Goal: Information Seeking & Learning: Check status

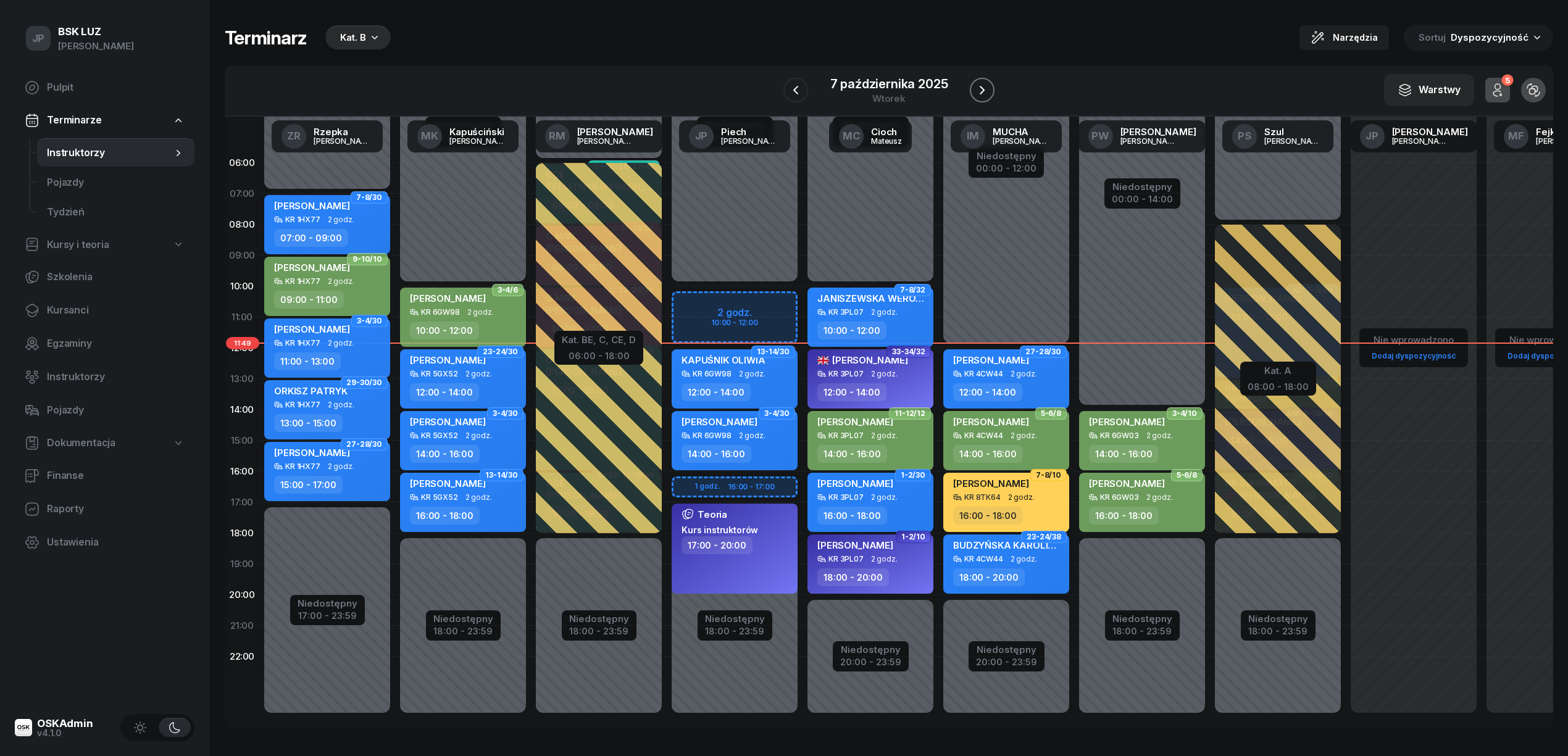
click at [978, 89] on icon "button" at bounding box center [982, 90] width 15 height 15
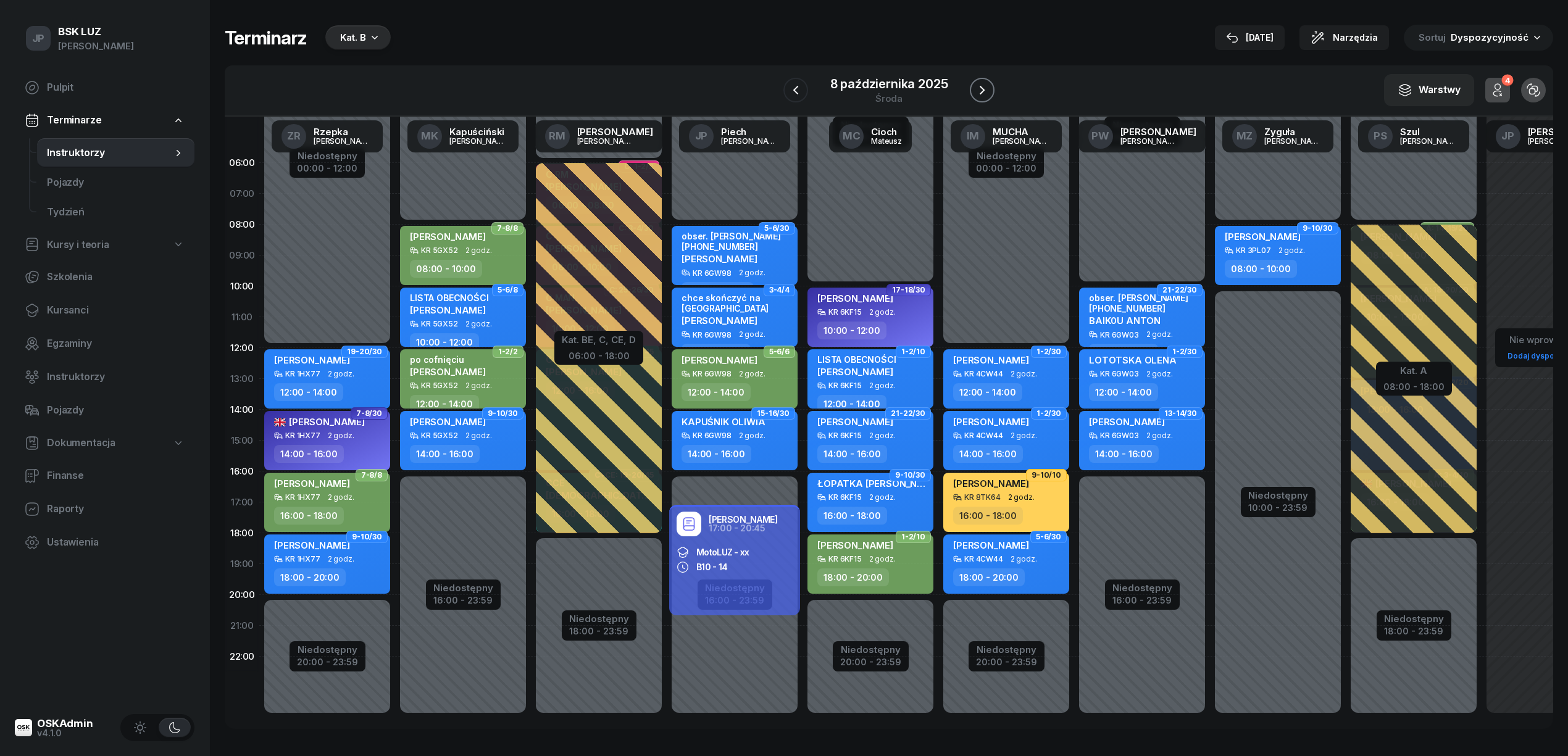
click at [978, 89] on icon "button" at bounding box center [982, 90] width 15 height 15
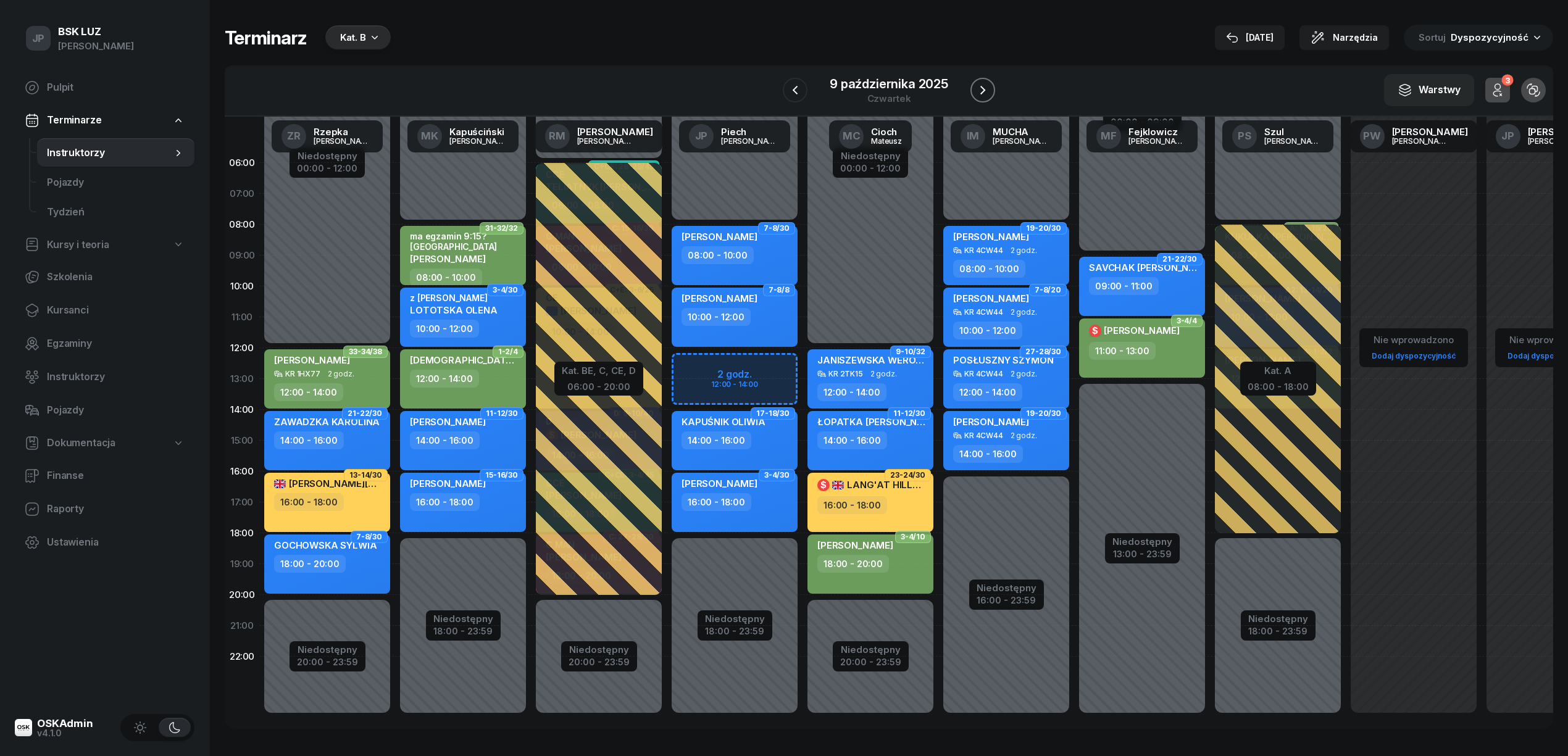
click at [978, 89] on icon "button" at bounding box center [982, 90] width 15 height 15
click at [979, 89] on icon "button" at bounding box center [985, 90] width 15 height 15
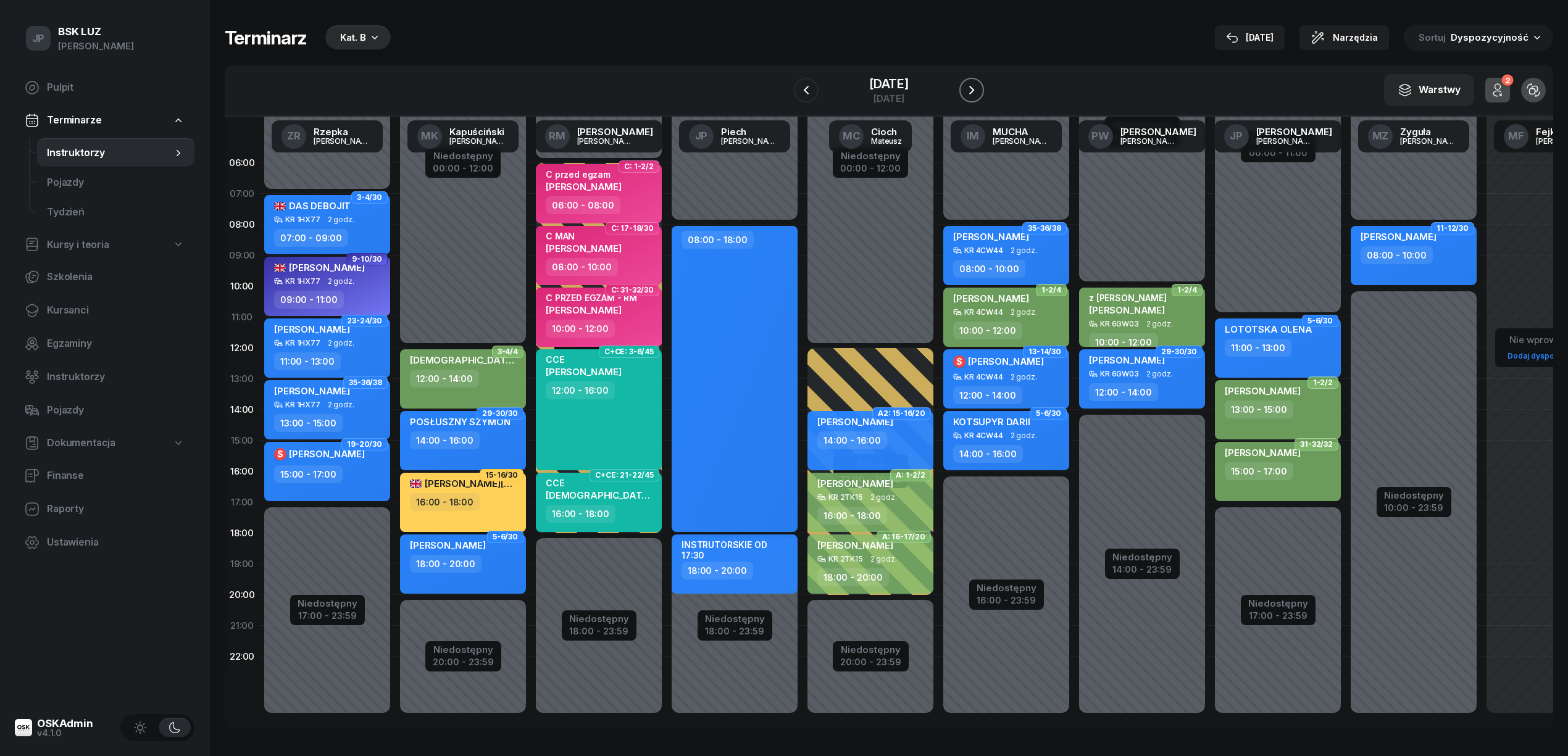
click at [979, 89] on icon "button" at bounding box center [972, 90] width 15 height 15
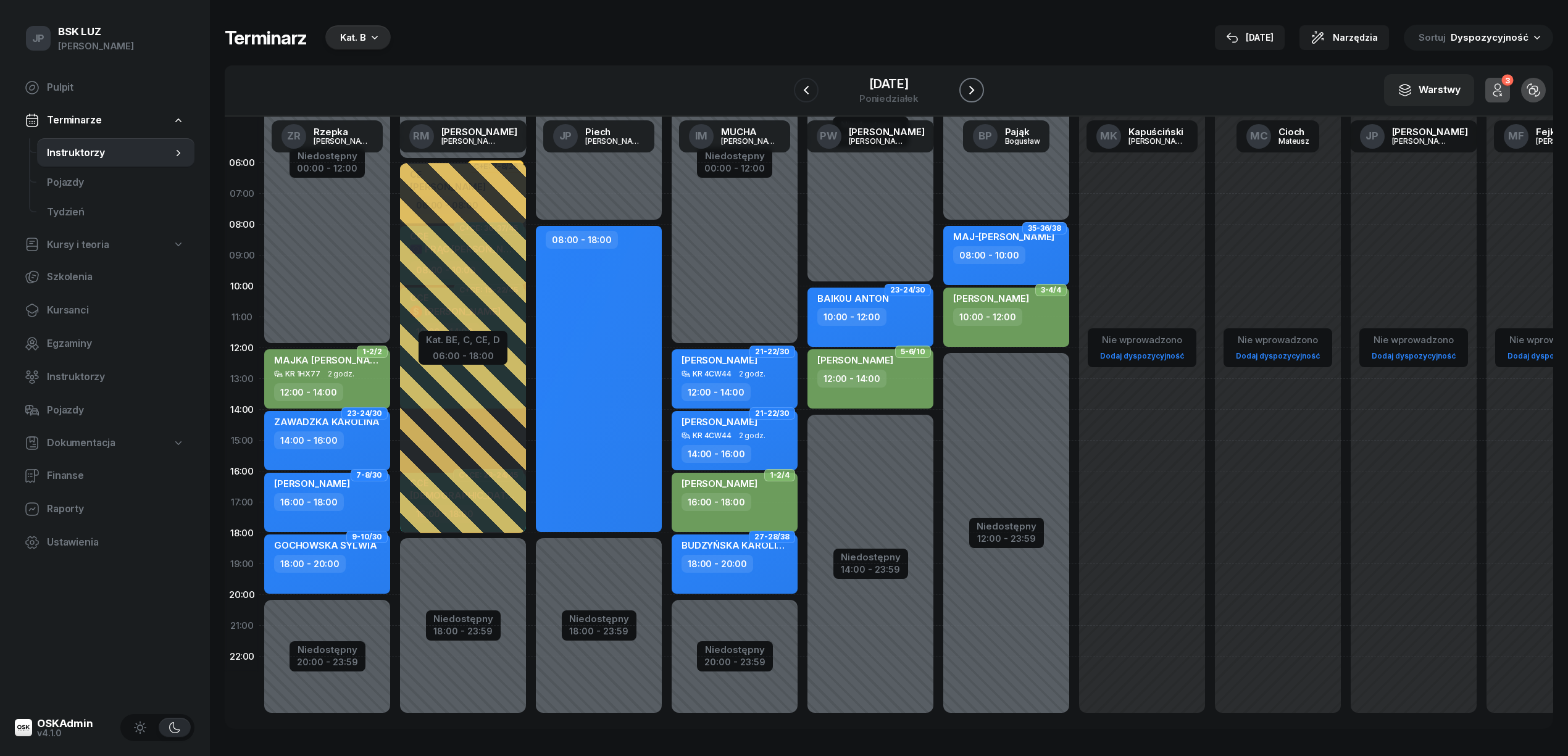
click at [979, 89] on icon "button" at bounding box center [972, 90] width 15 height 15
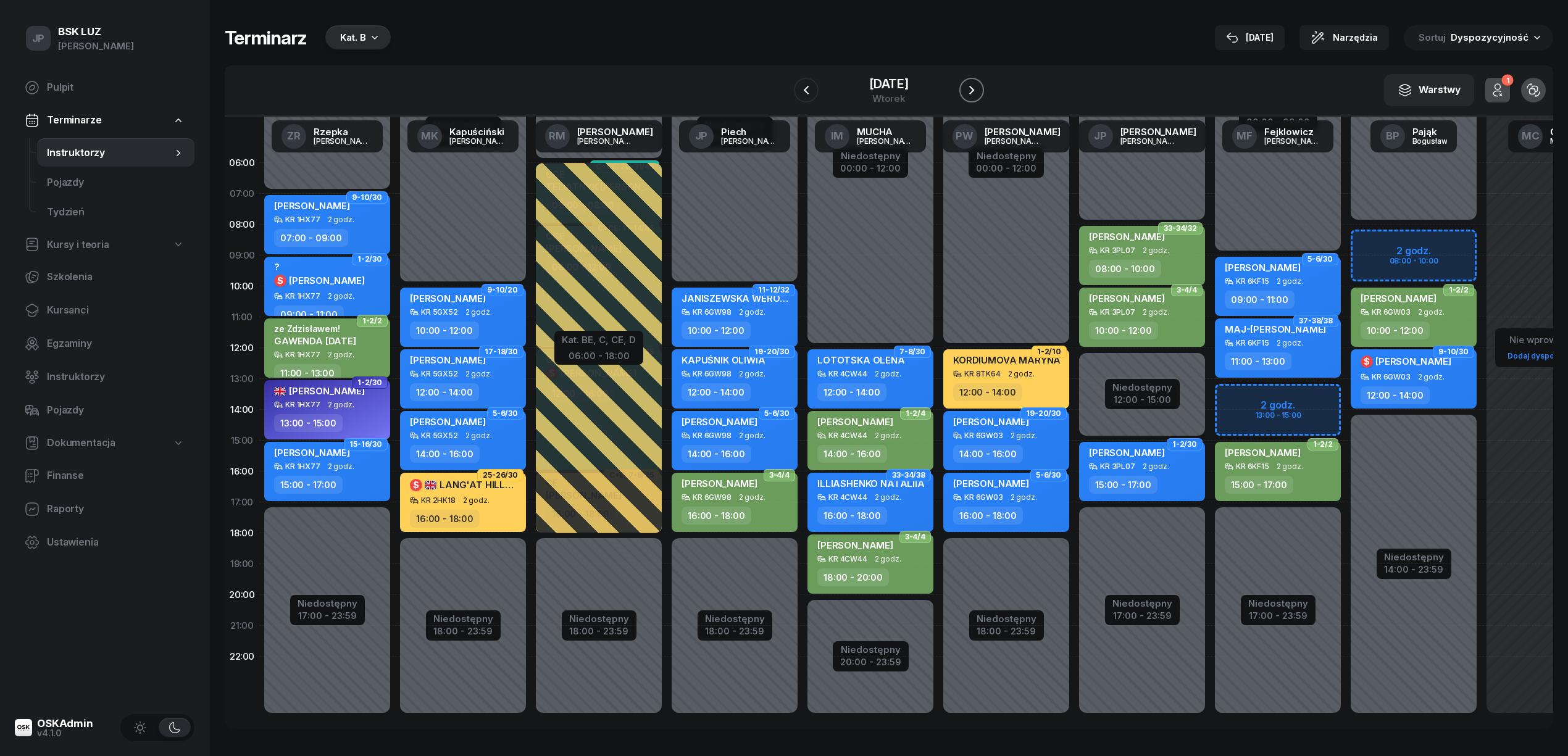
click at [974, 93] on icon "button" at bounding box center [972, 90] width 5 height 9
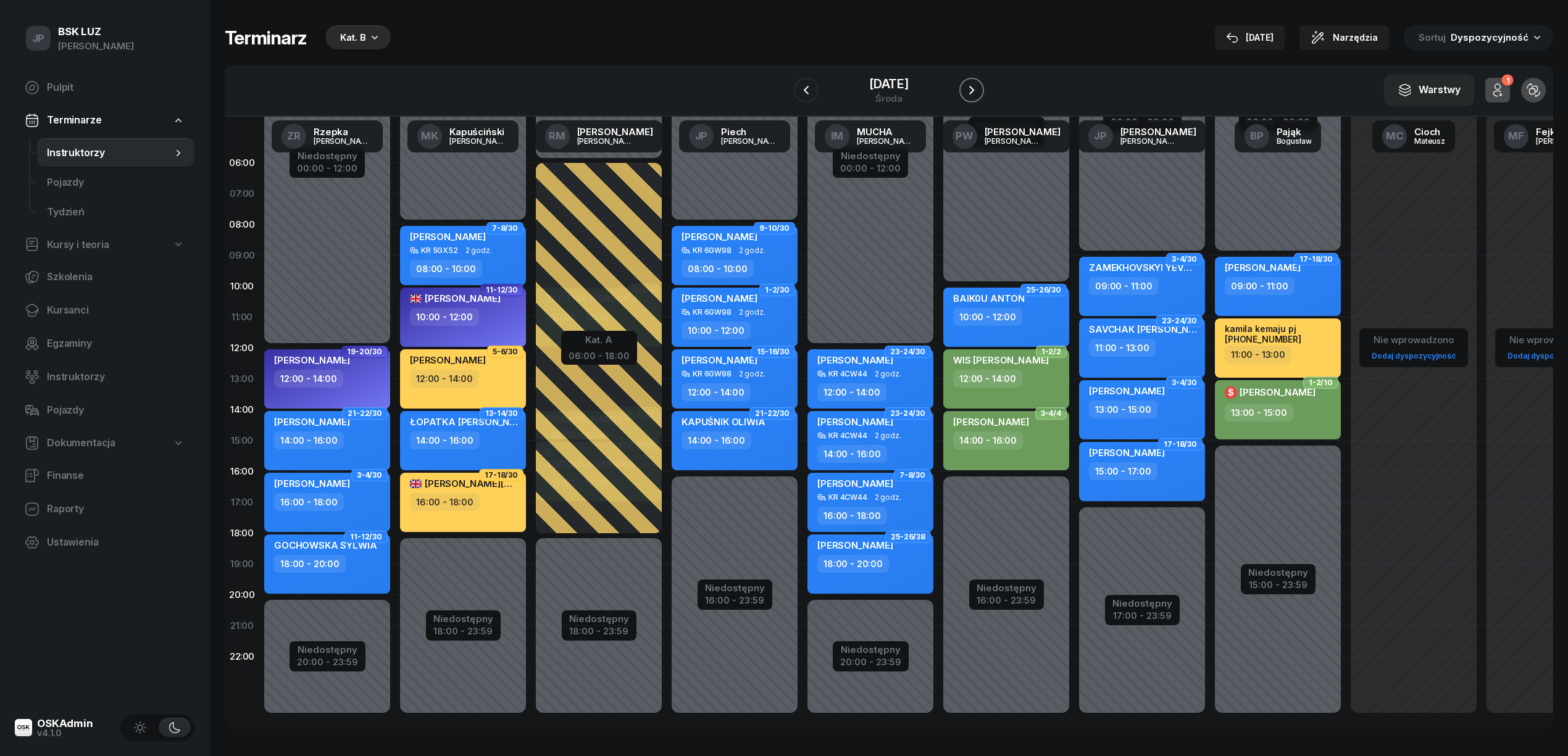
click at [974, 93] on icon "button" at bounding box center [972, 90] width 5 height 9
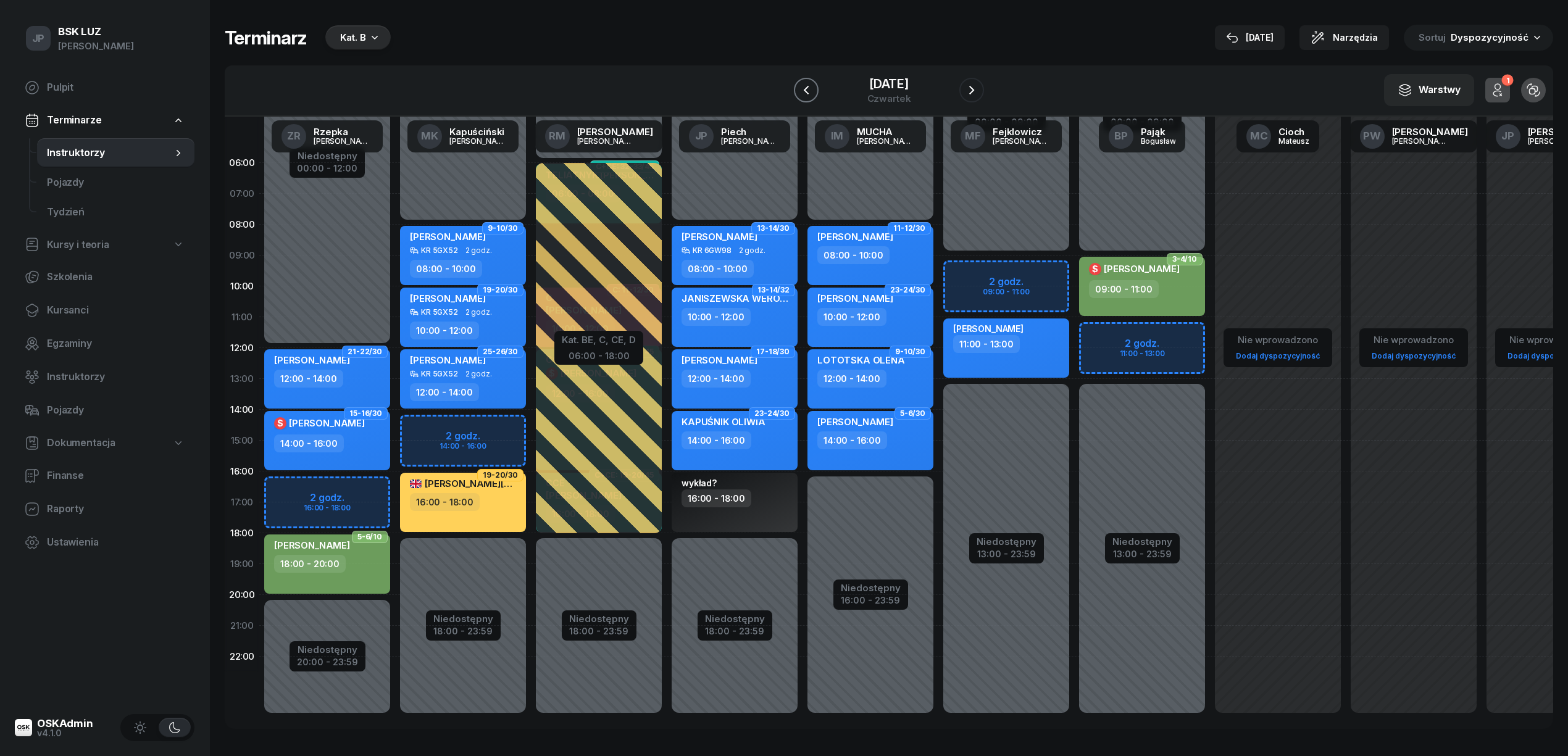
click at [799, 90] on icon "button" at bounding box center [806, 90] width 15 height 15
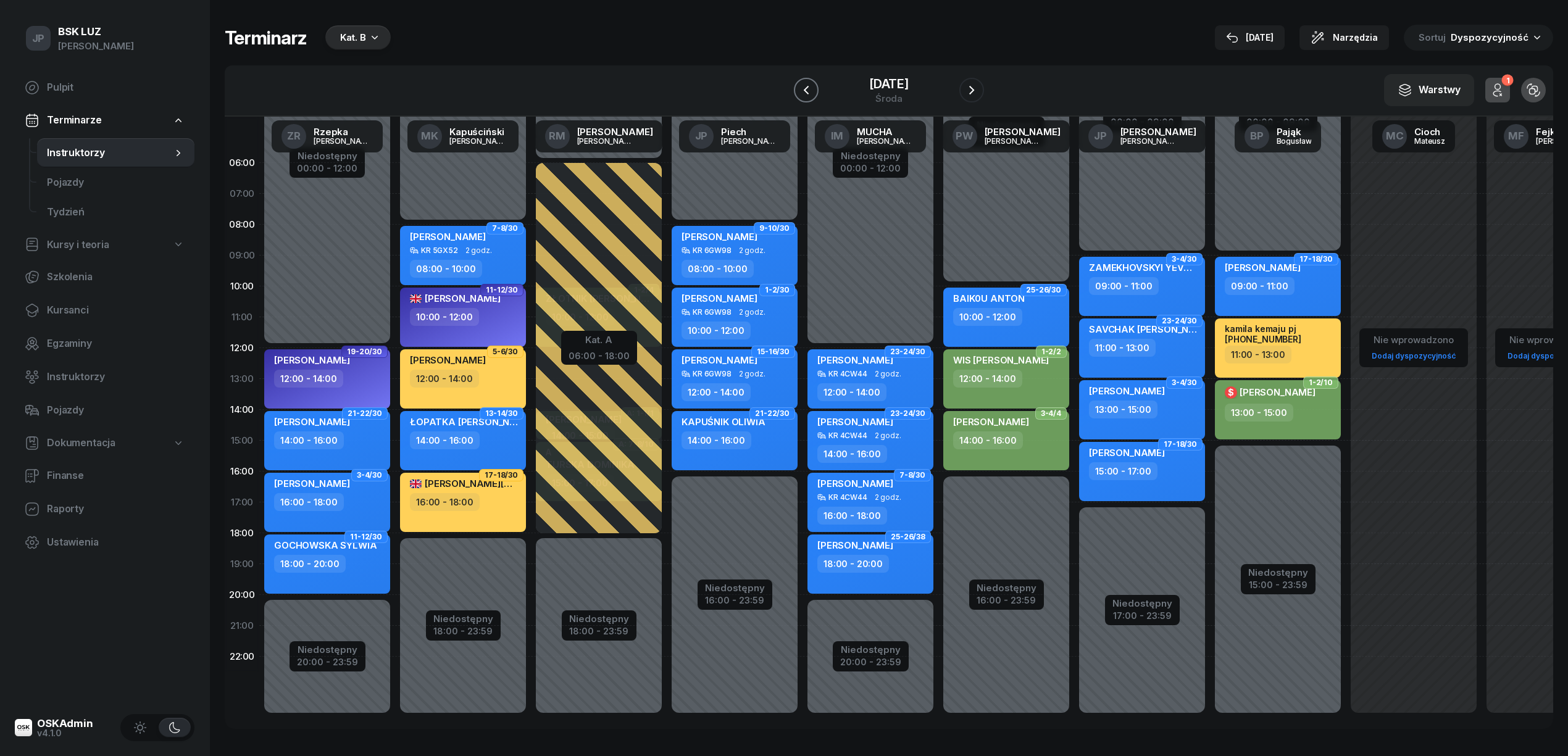
click at [799, 90] on icon "button" at bounding box center [806, 90] width 15 height 15
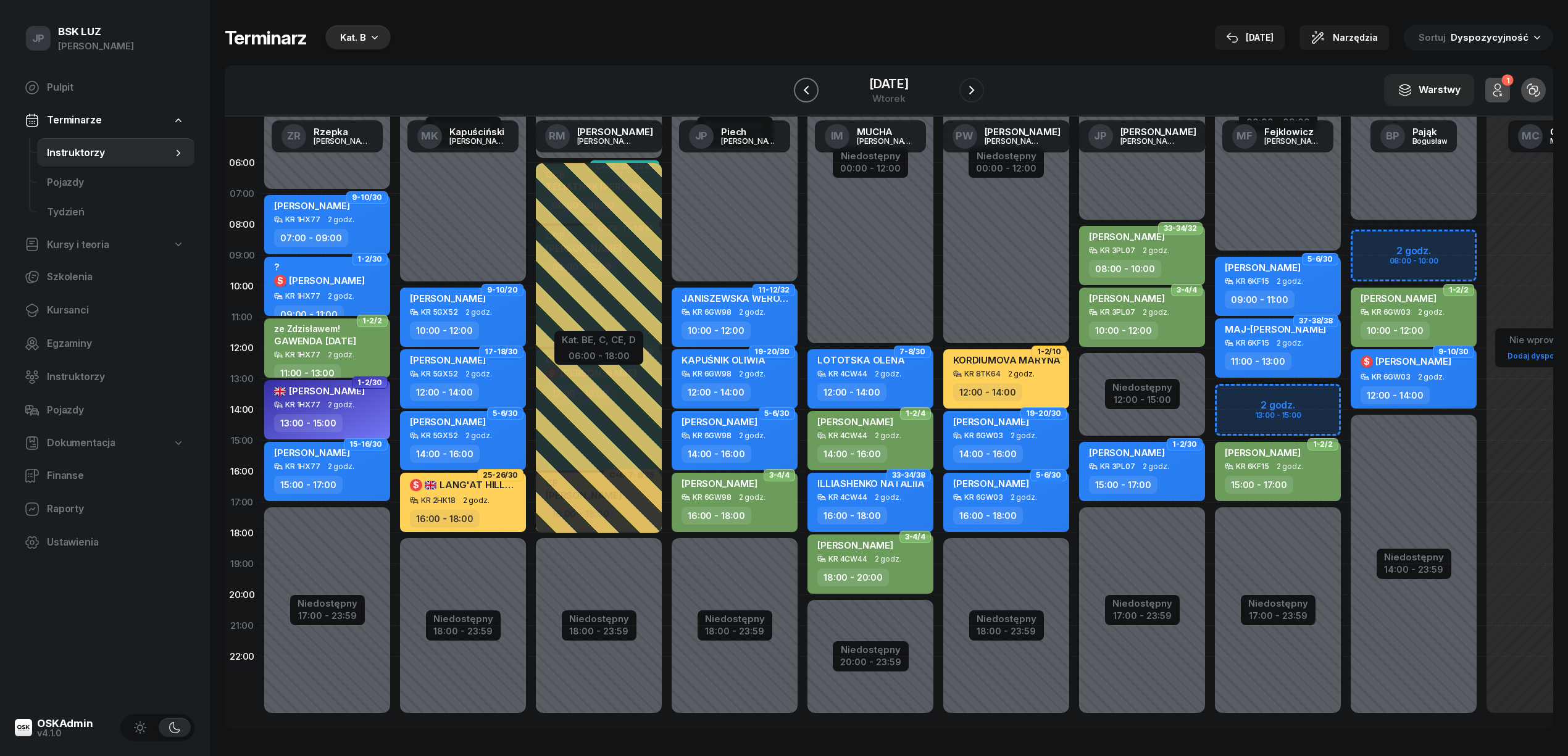
click at [799, 90] on icon "button" at bounding box center [806, 90] width 15 height 15
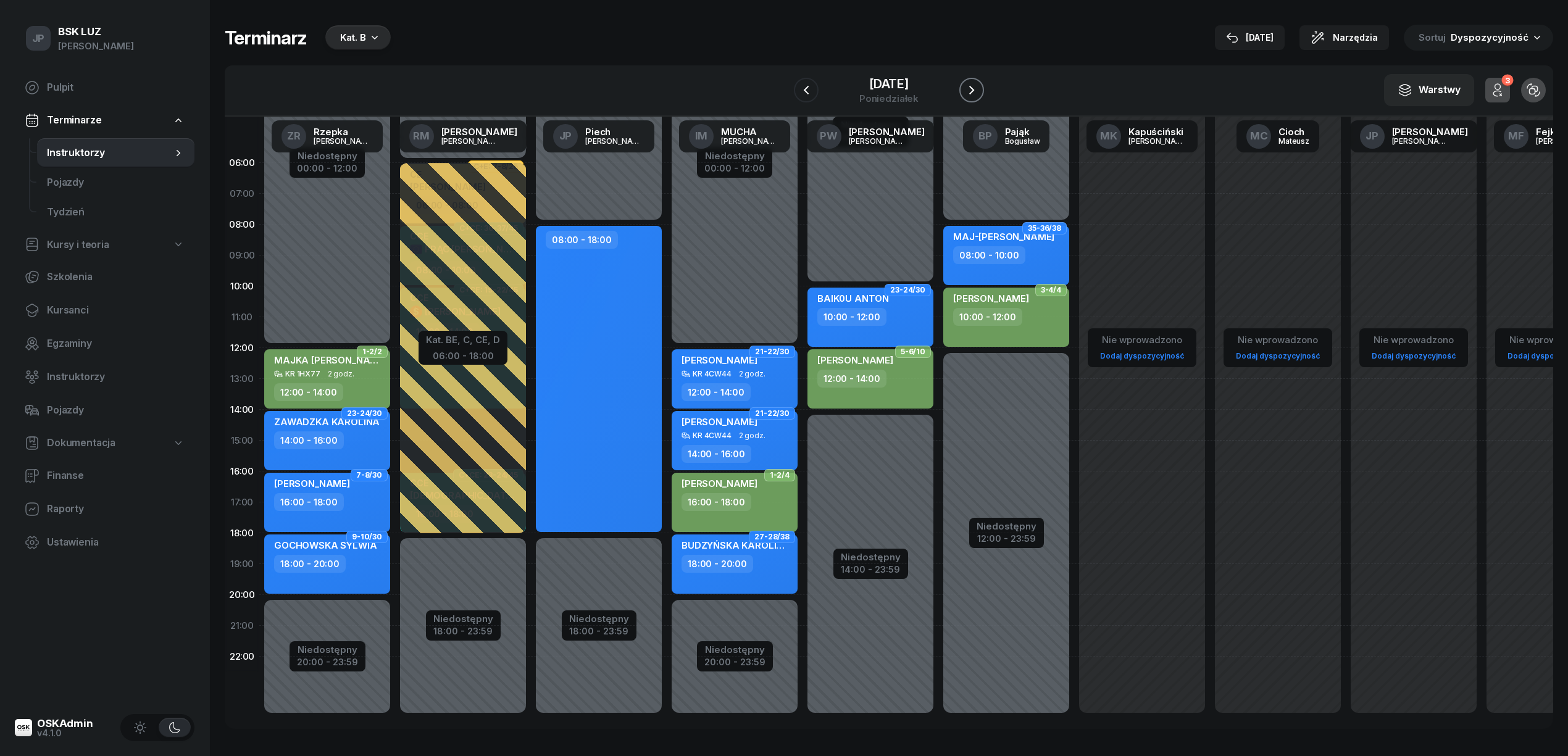
click at [979, 92] on icon "button" at bounding box center [972, 90] width 15 height 15
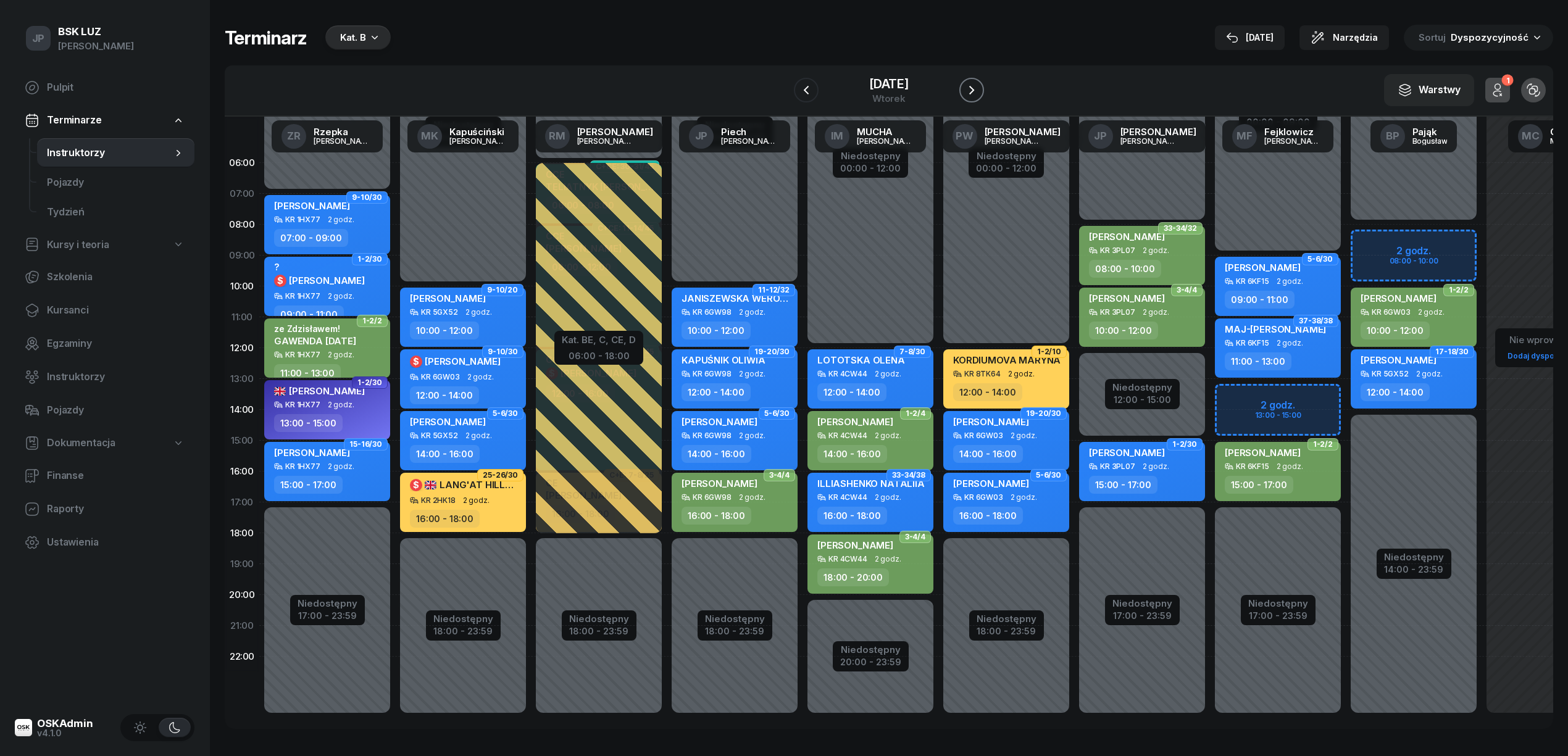
click at [979, 90] on icon "button" at bounding box center [972, 90] width 15 height 15
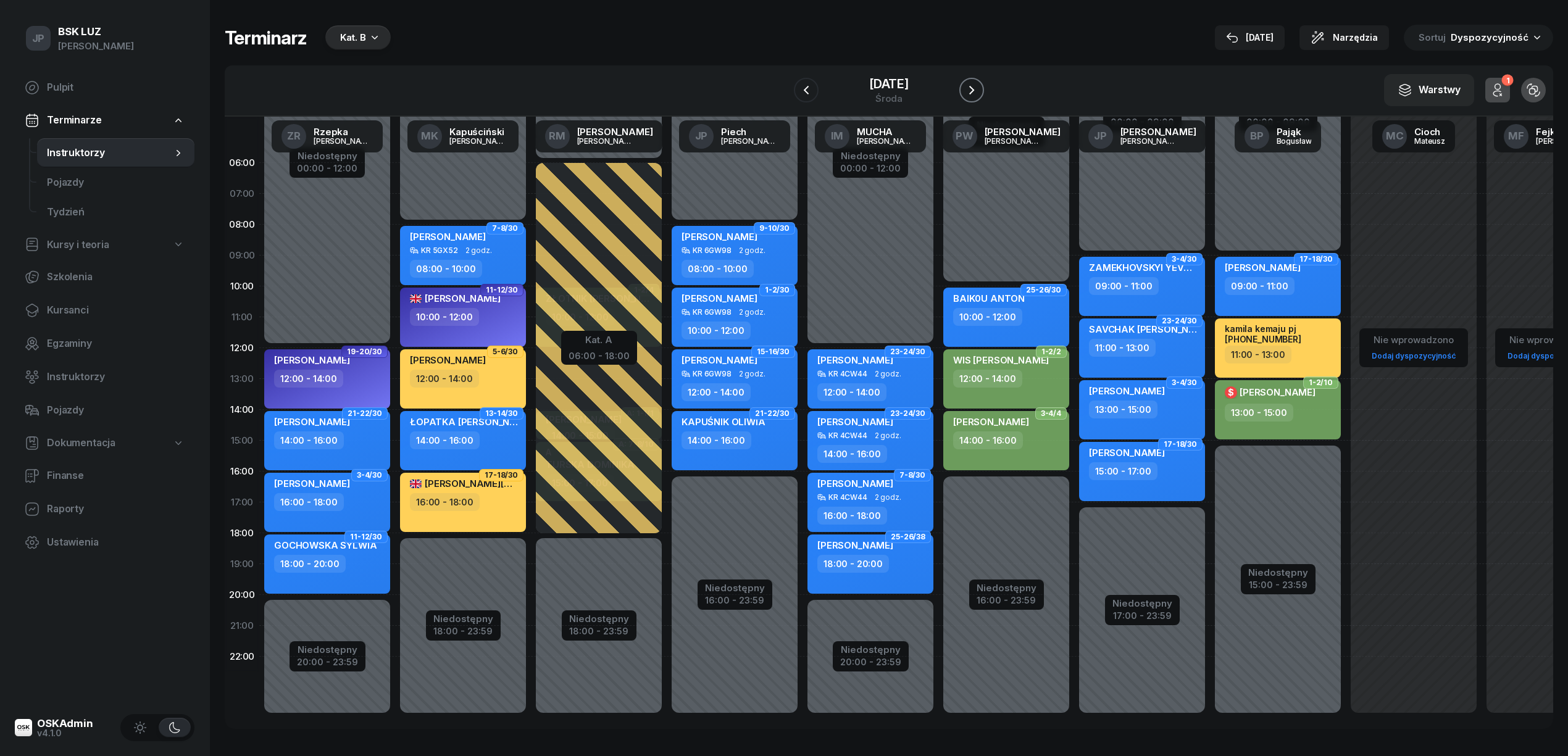
click at [979, 90] on icon "button" at bounding box center [972, 90] width 15 height 15
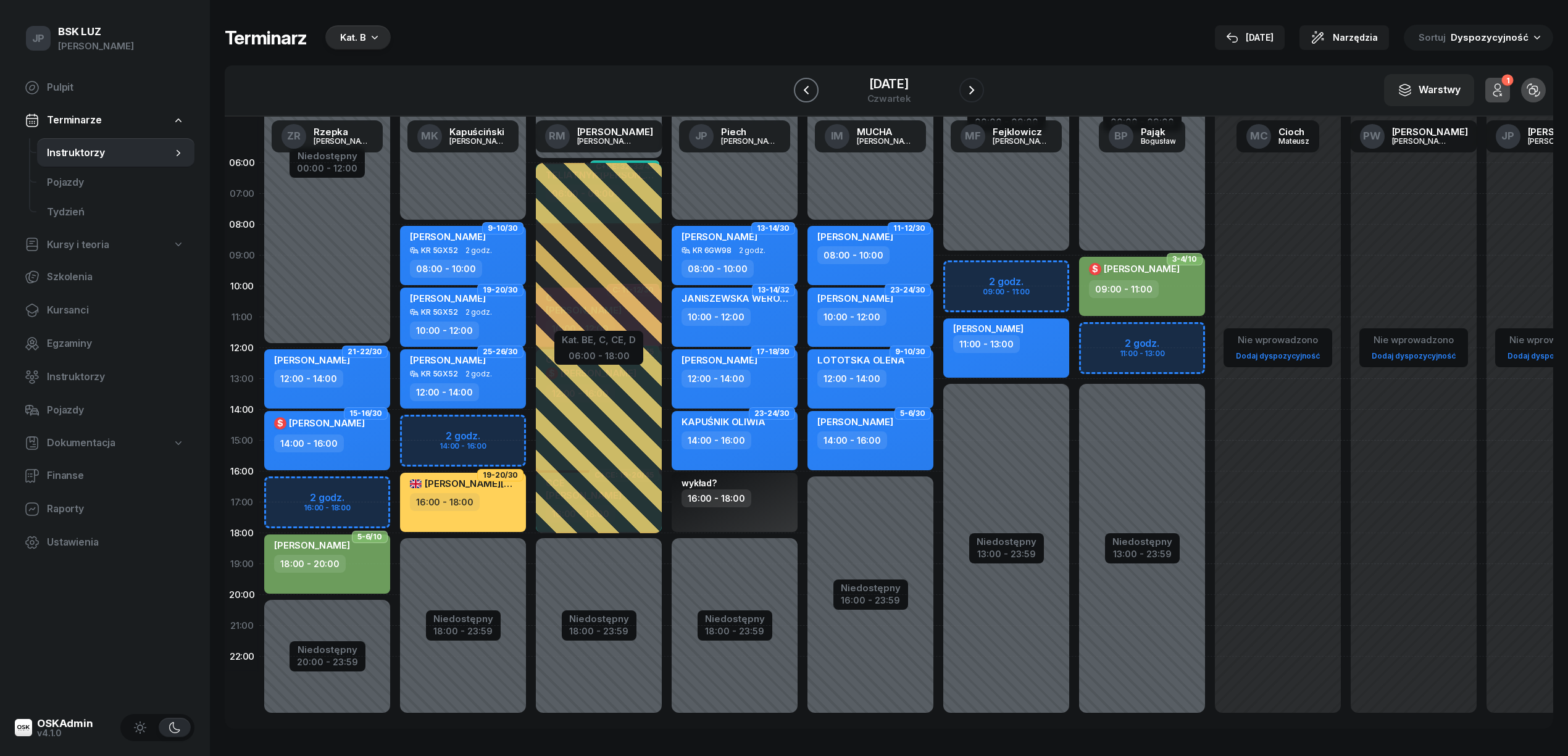
click at [799, 89] on icon "button" at bounding box center [806, 90] width 15 height 15
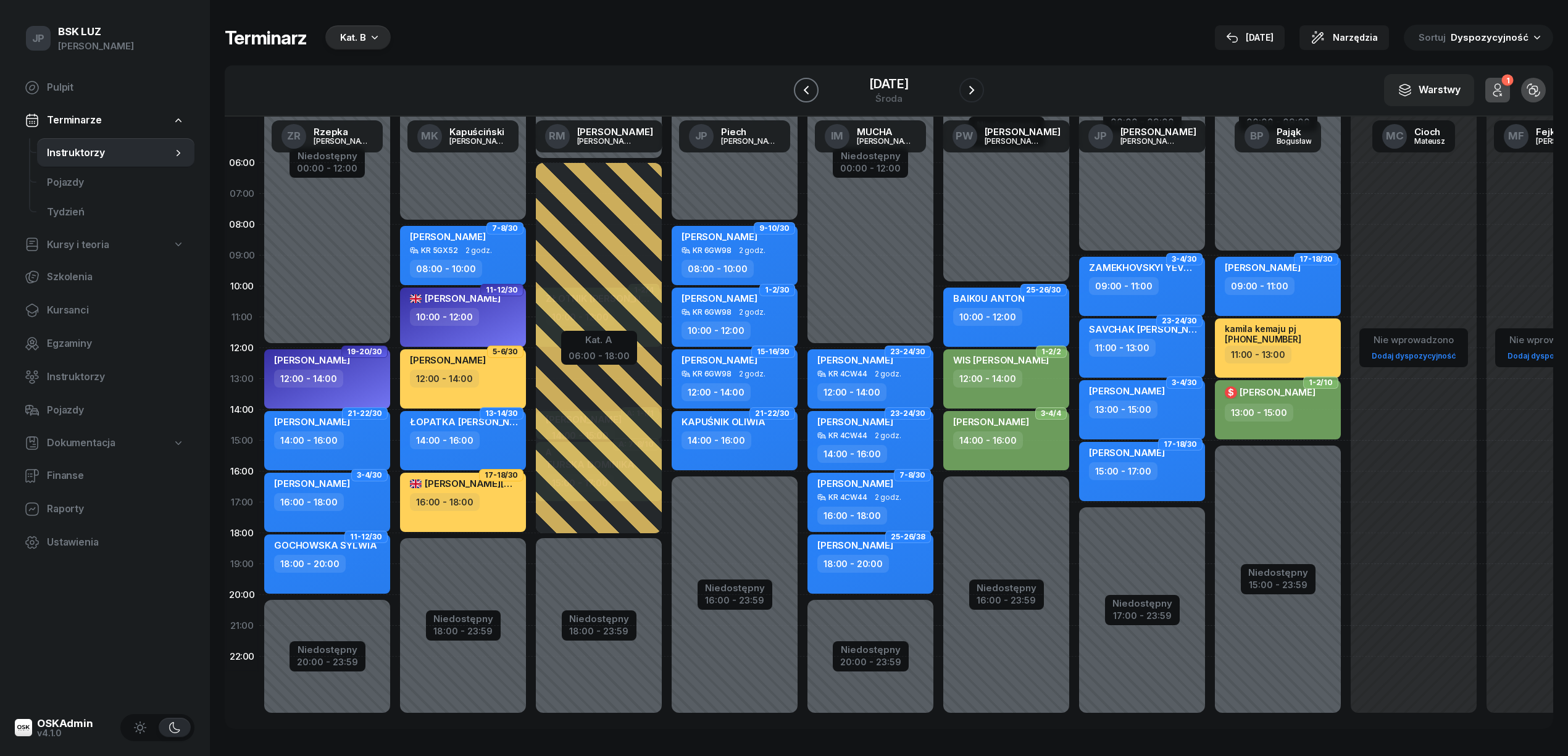
click at [799, 88] on icon "button" at bounding box center [806, 90] width 15 height 15
click at [799, 87] on icon "button" at bounding box center [806, 90] width 15 height 15
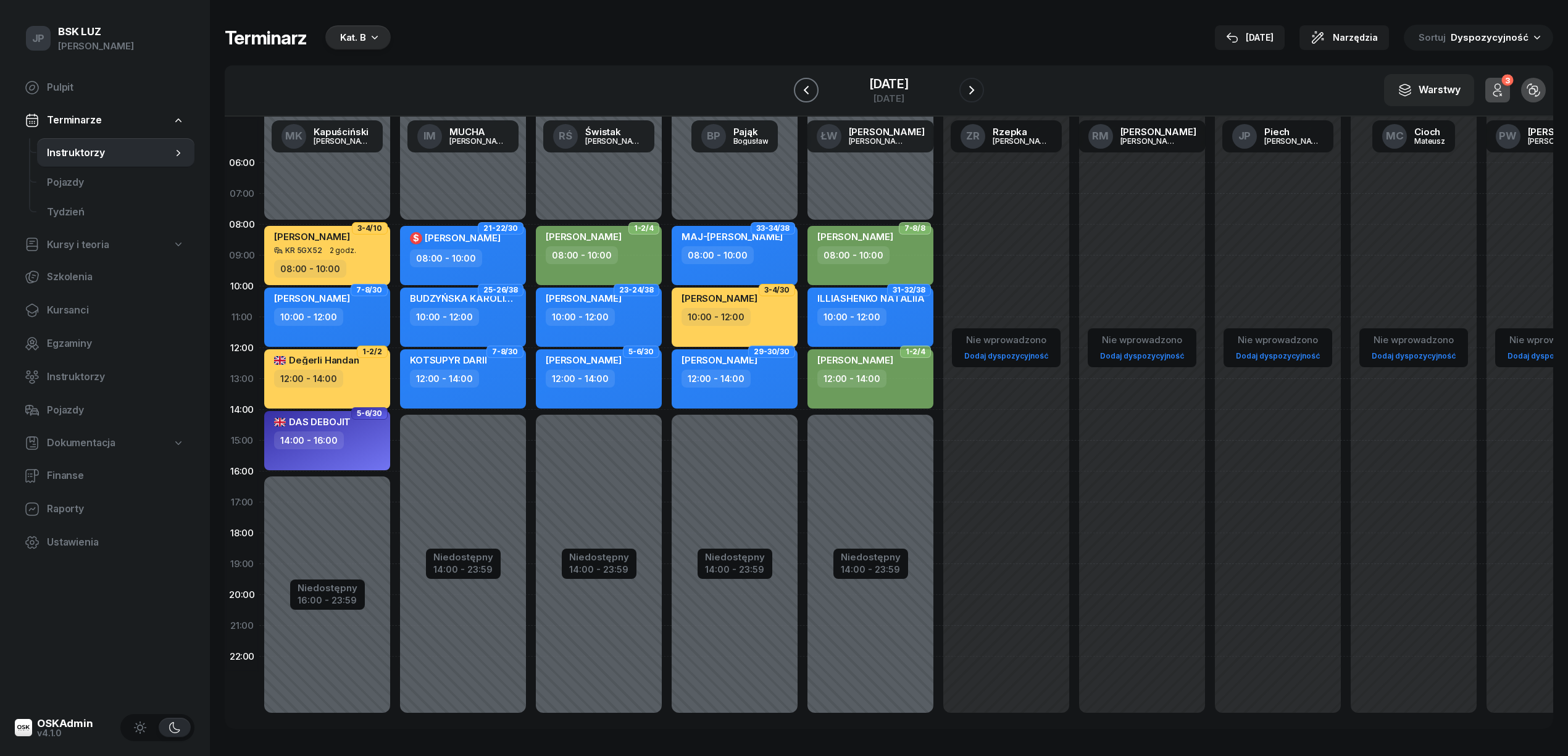
click at [799, 86] on icon "button" at bounding box center [806, 90] width 15 height 15
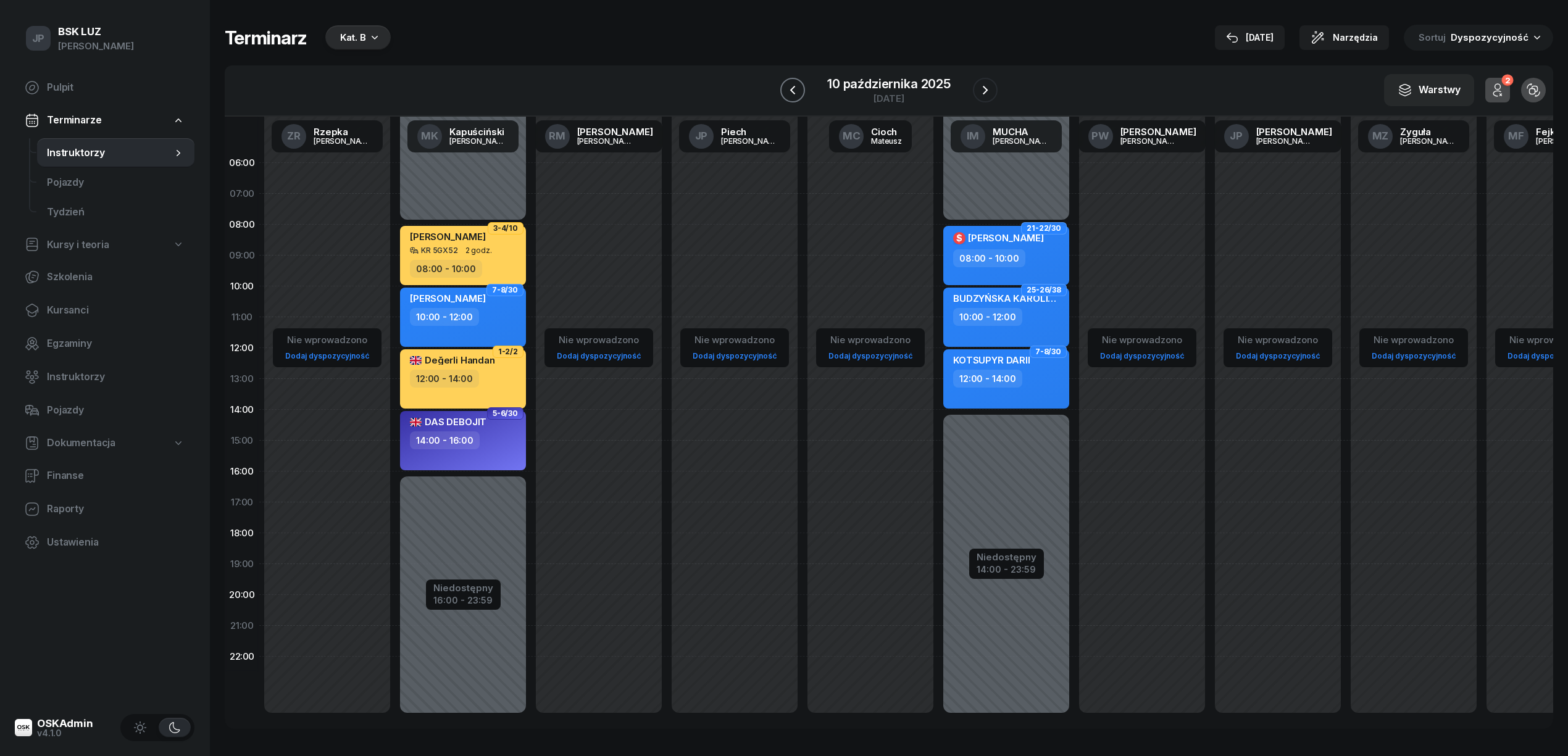
click at [790, 86] on icon "button" at bounding box center [793, 90] width 15 height 15
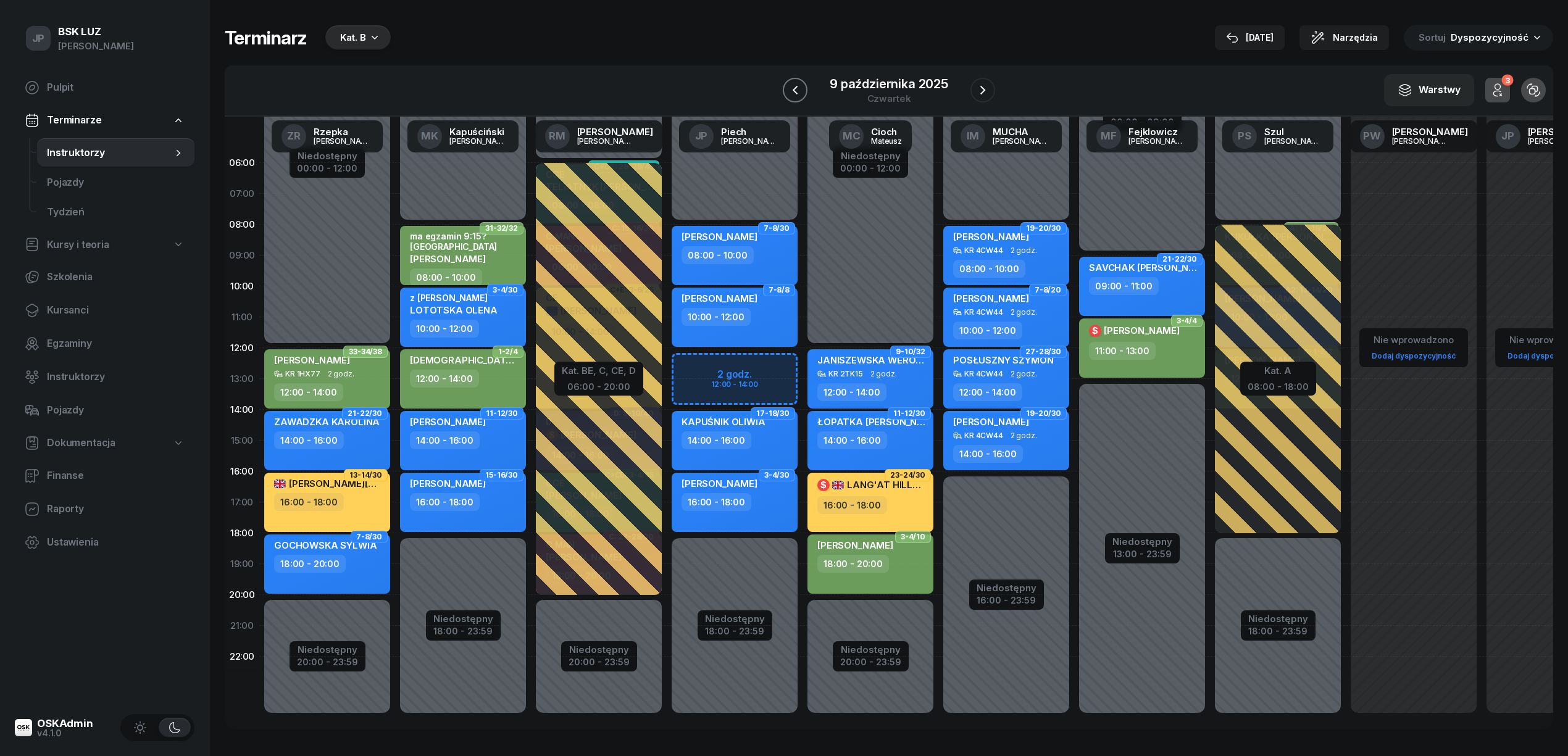
click at [791, 94] on icon "button" at bounding box center [795, 90] width 15 height 15
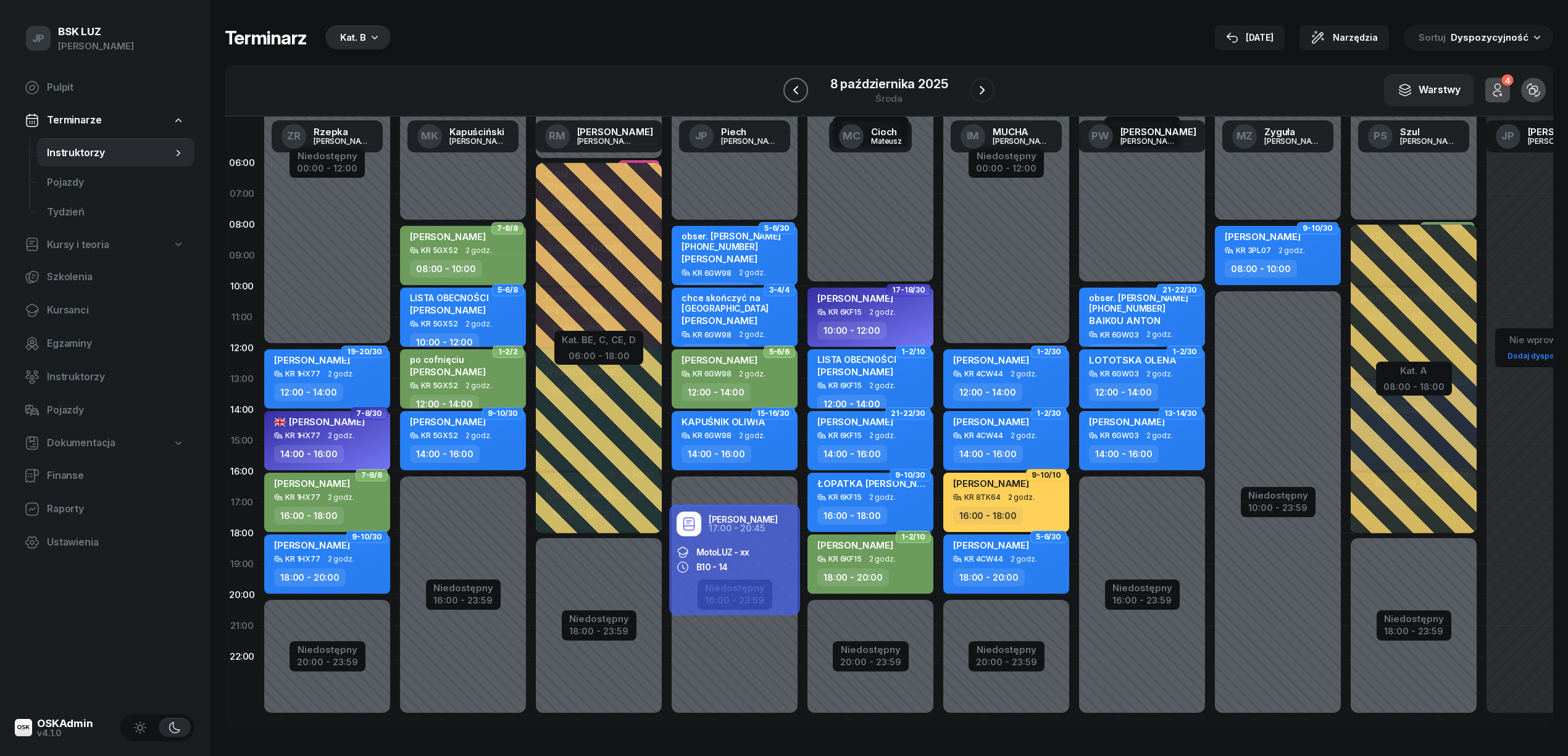
click at [791, 94] on icon "button" at bounding box center [795, 90] width 15 height 15
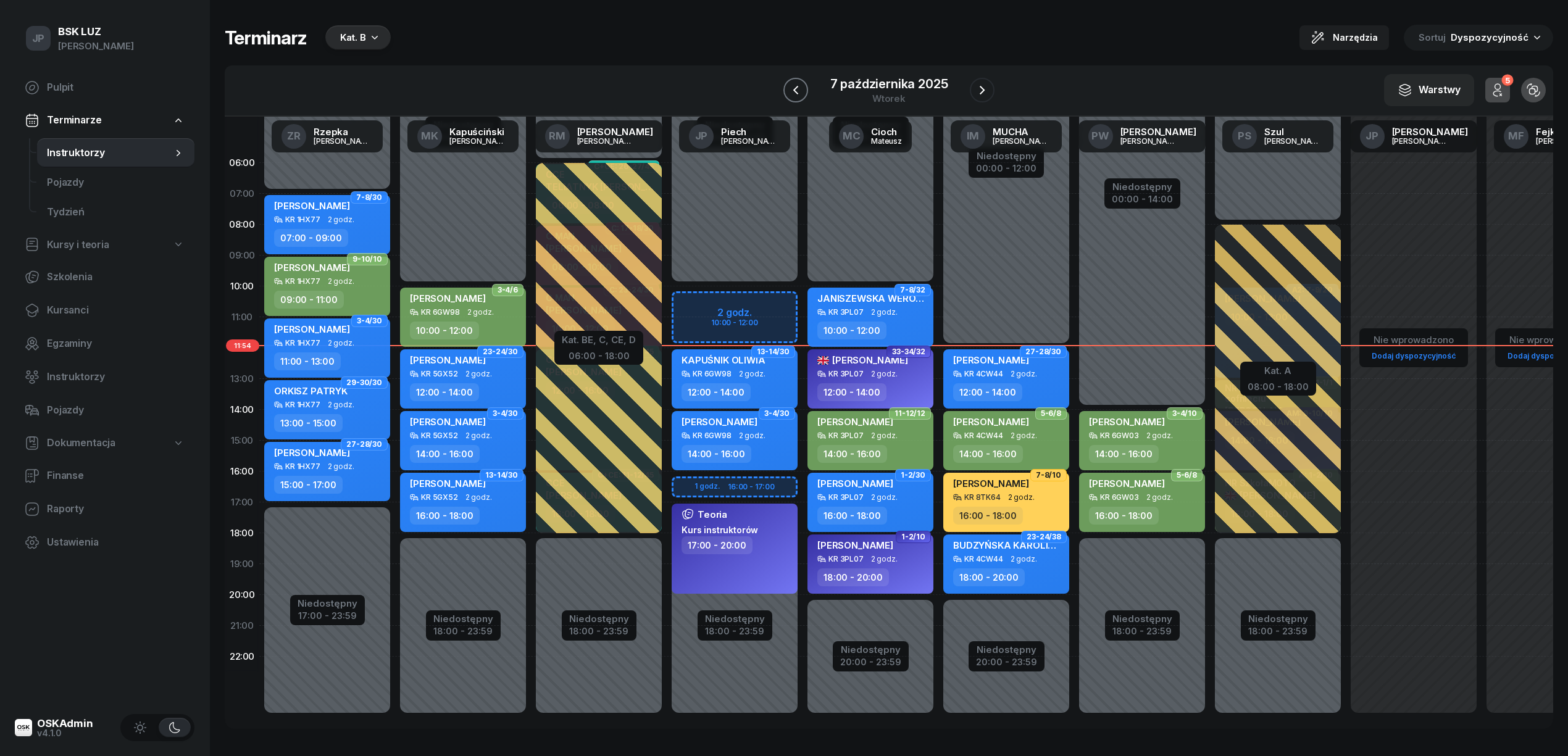
click at [791, 94] on icon "button" at bounding box center [795, 90] width 15 height 15
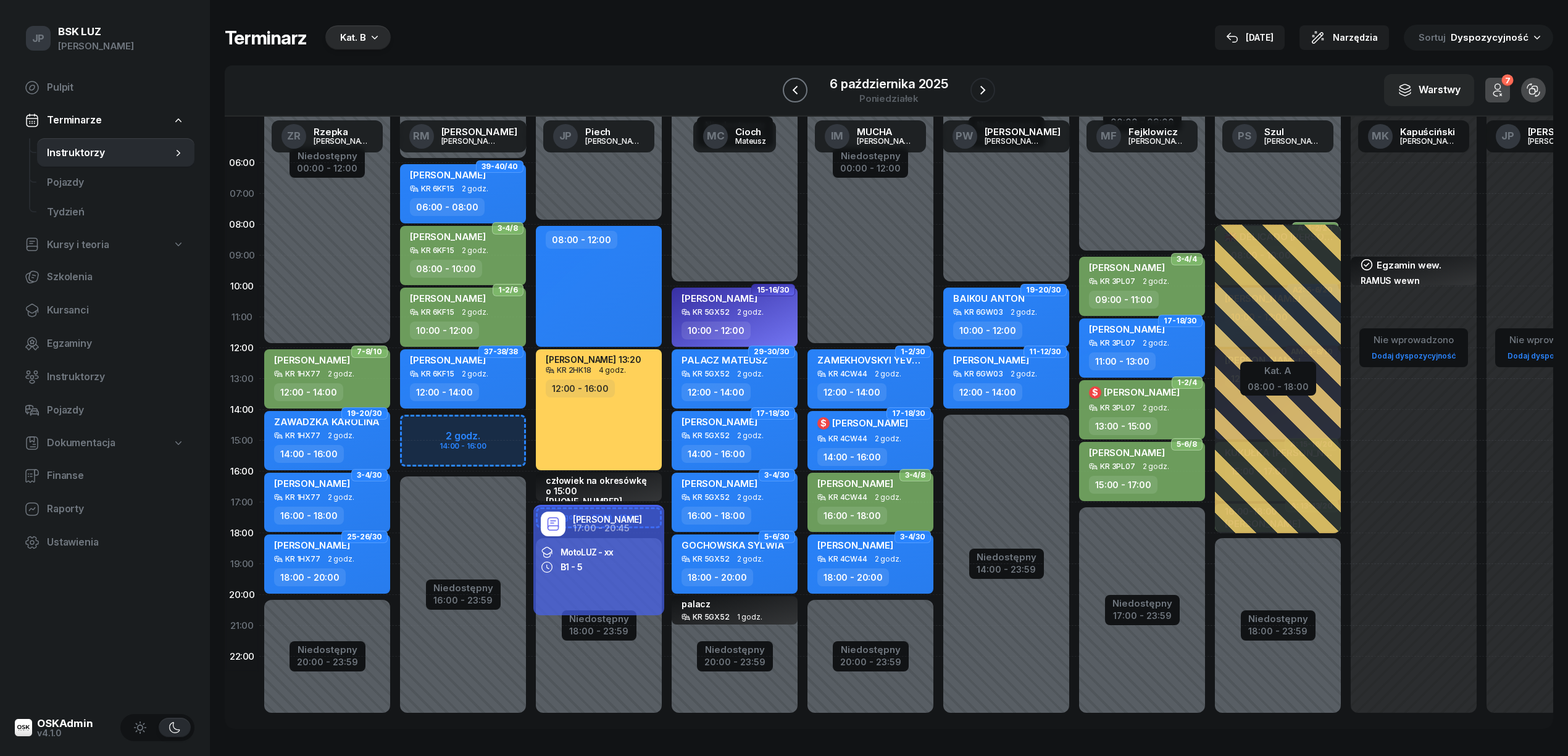
click at [791, 94] on icon "button" at bounding box center [795, 90] width 15 height 15
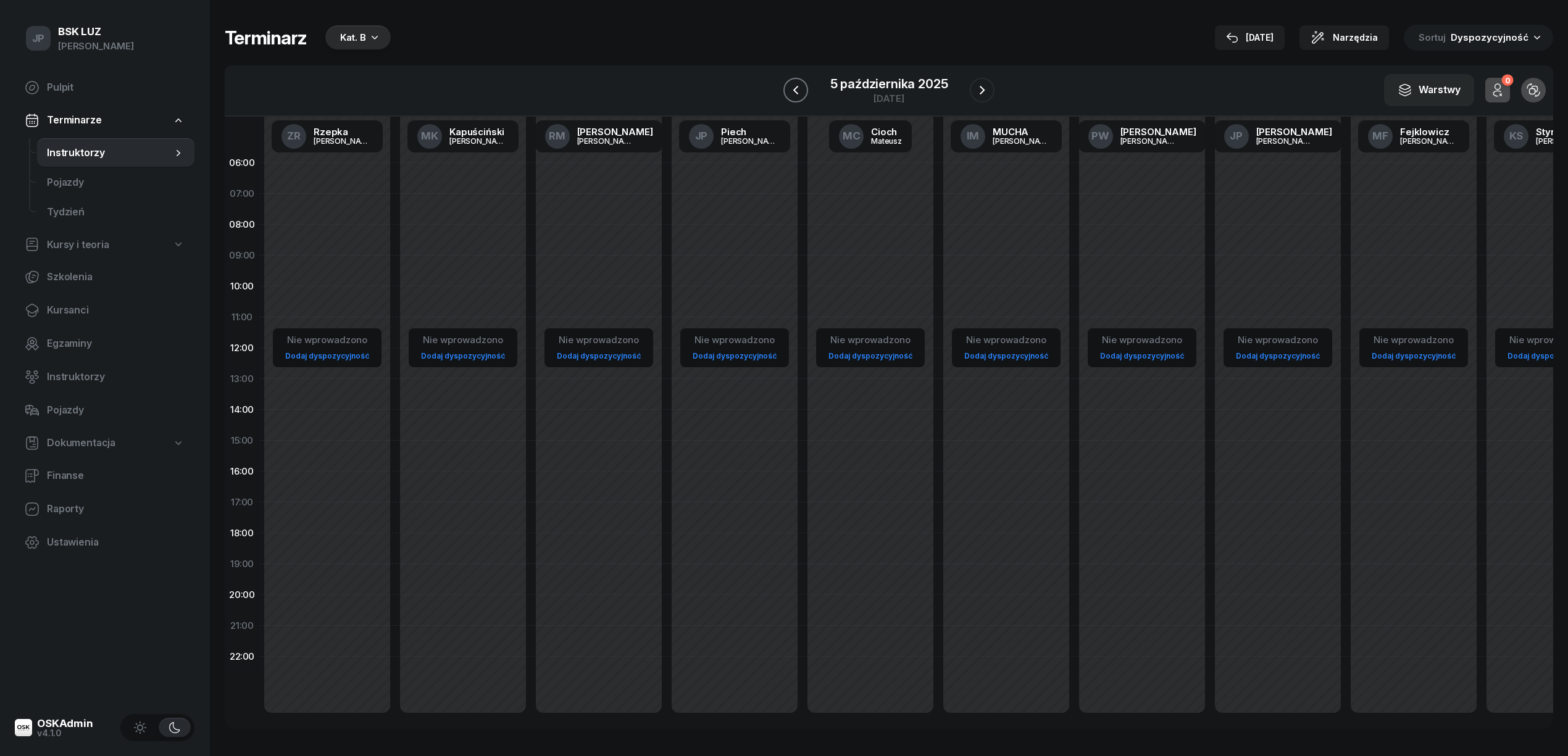
click at [791, 94] on icon "button" at bounding box center [795, 90] width 15 height 15
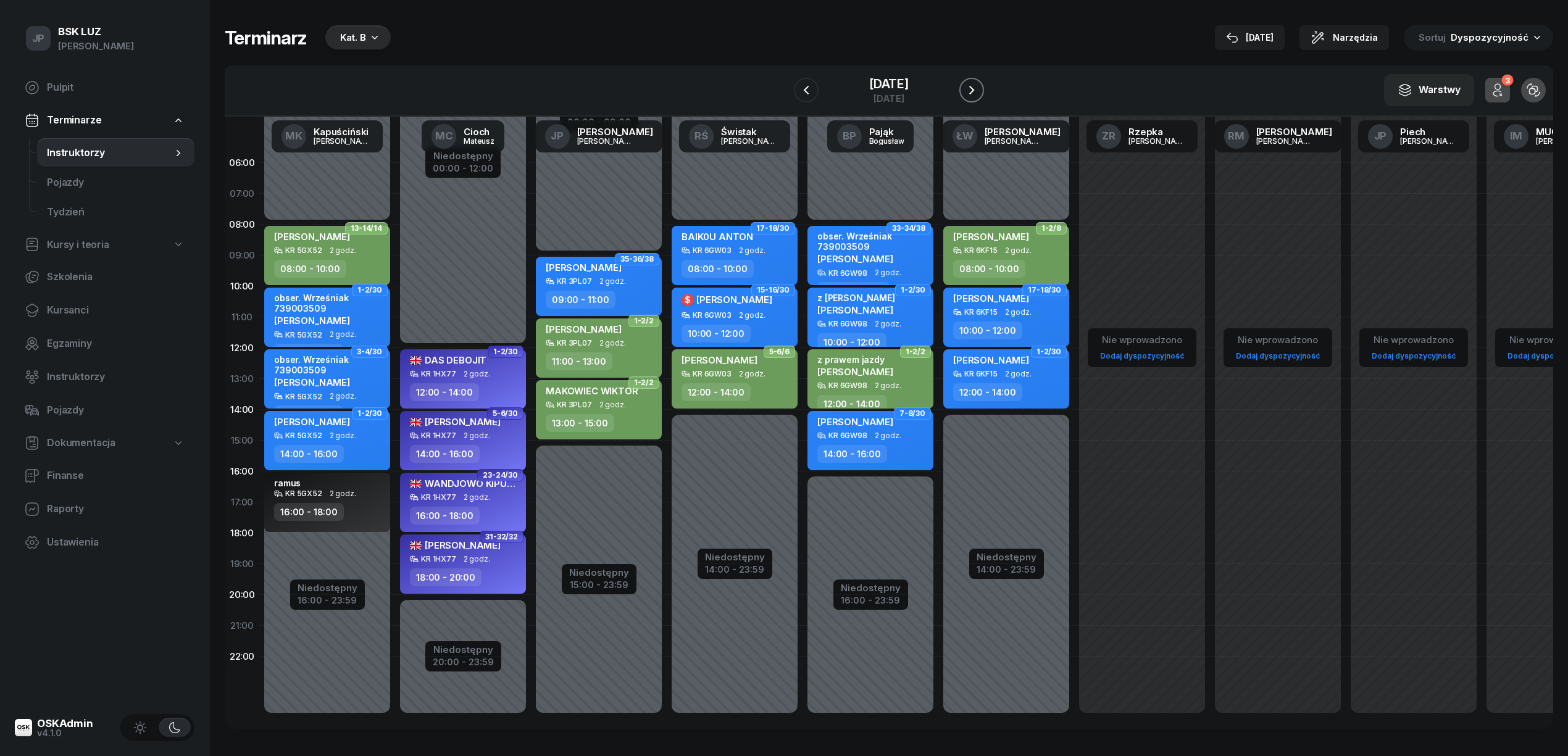
click at [974, 92] on icon "button" at bounding box center [972, 90] width 5 height 9
click at [983, 92] on icon "button" at bounding box center [982, 90] width 5 height 9
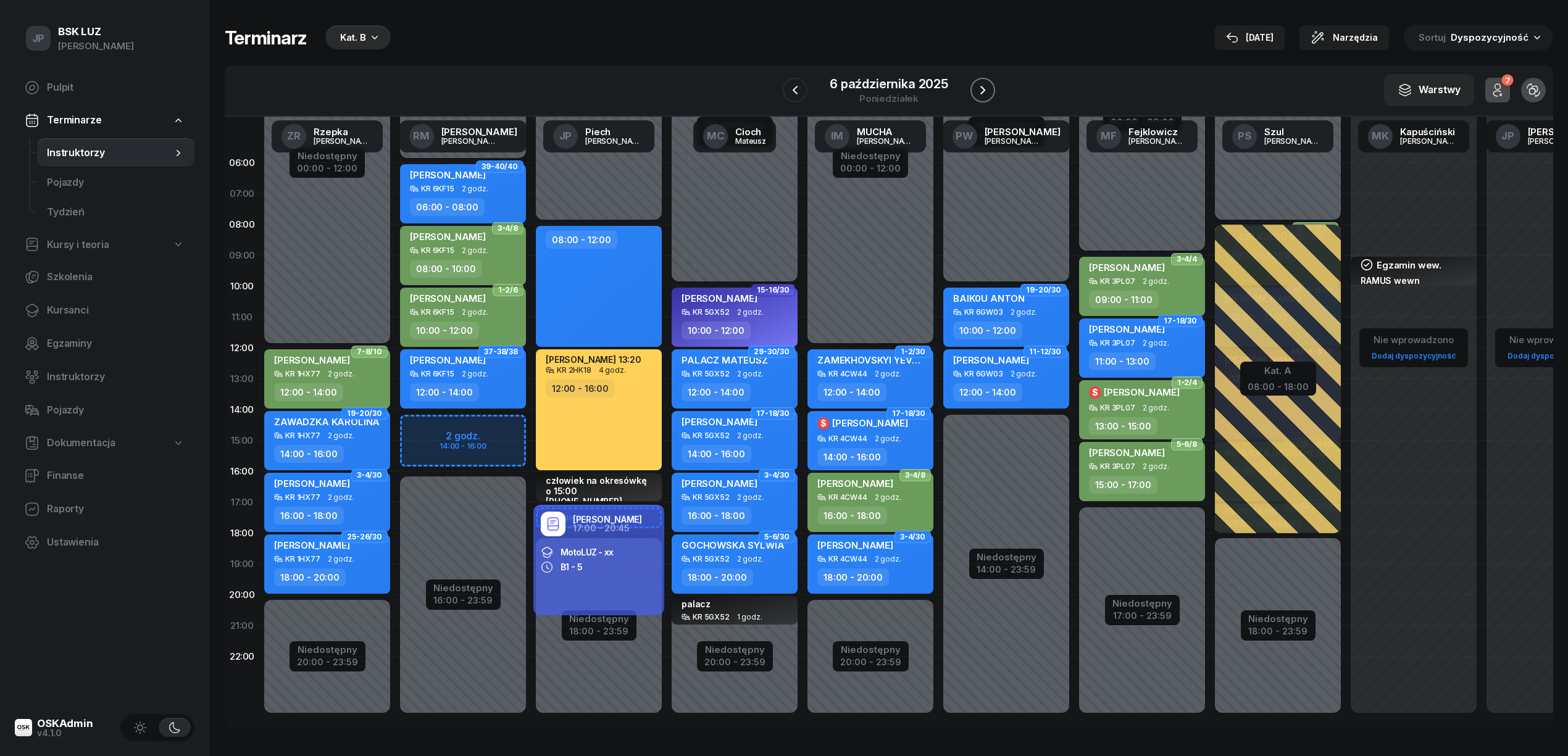
click at [983, 91] on icon "button" at bounding box center [982, 90] width 5 height 9
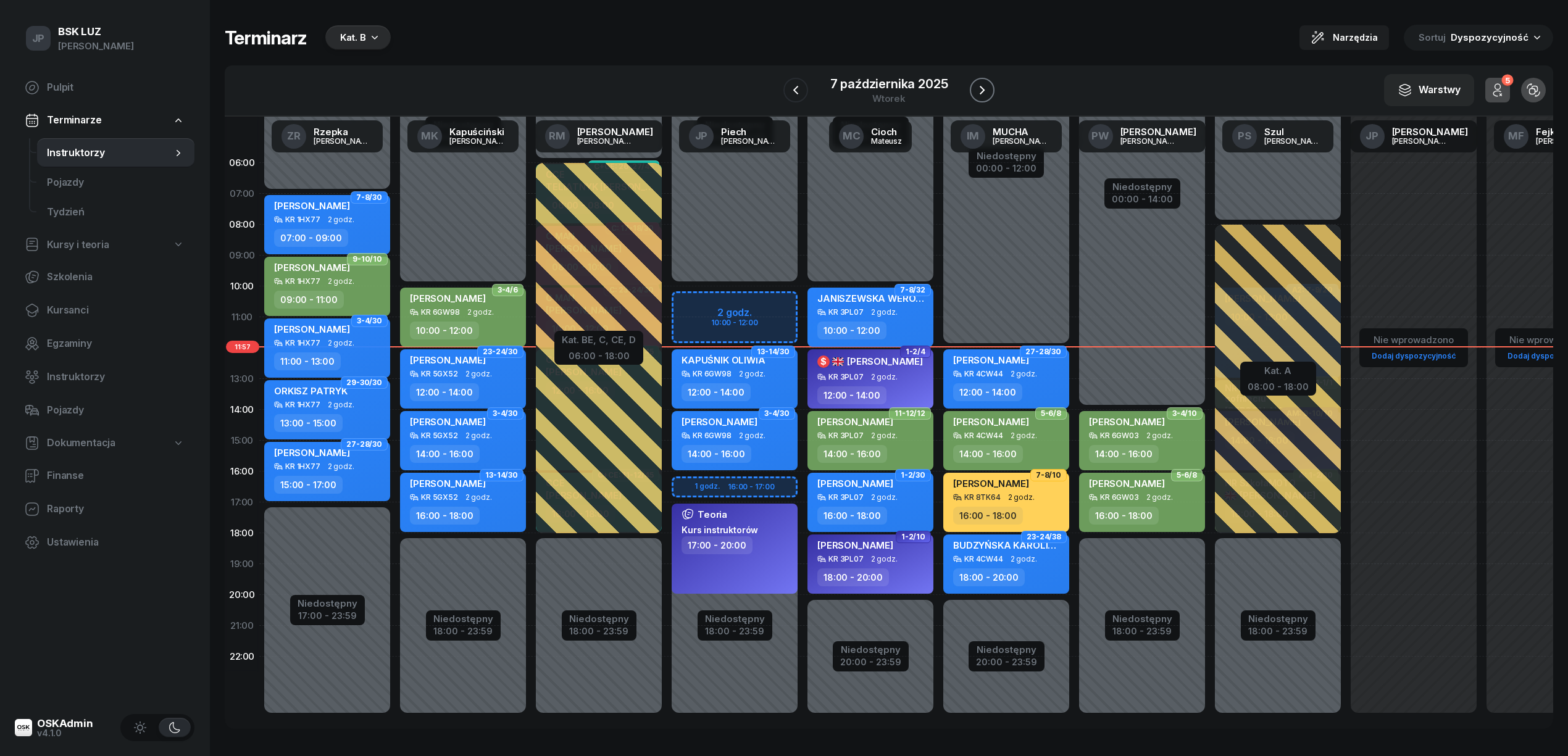
click at [983, 91] on icon "button" at bounding box center [982, 90] width 5 height 9
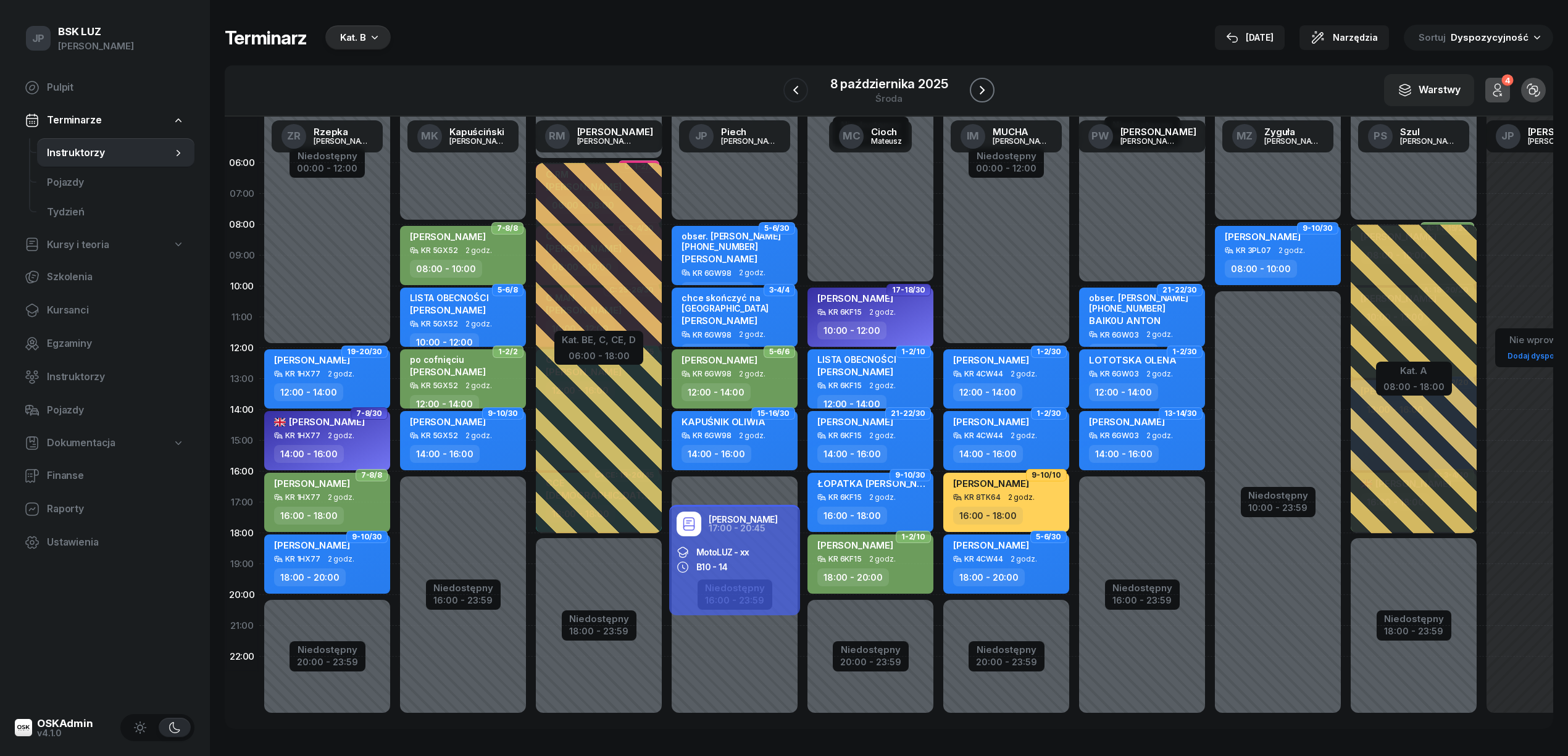
click at [983, 91] on icon "button" at bounding box center [982, 90] width 5 height 9
